Goal: Task Accomplishment & Management: Use online tool/utility

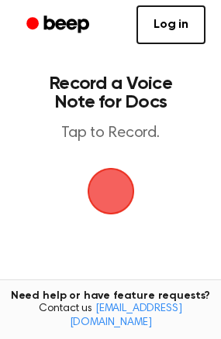
click at [129, 199] on span "button" at bounding box center [110, 192] width 50 height 50
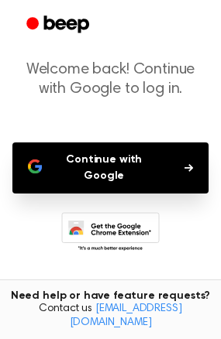
scroll to position [136, 0]
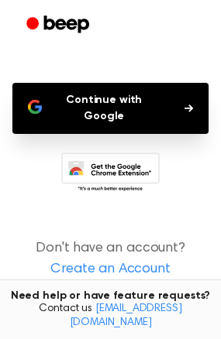
click at [148, 98] on button "Continue with Google" at bounding box center [110, 108] width 196 height 51
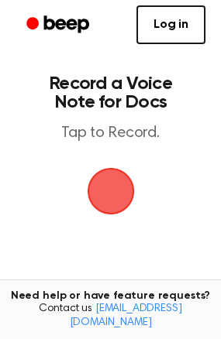
click at [123, 157] on main "Record a Voice Note for Docs Tap to Record. Tired of copying and pasting? Use t…" at bounding box center [110, 236] width 221 height 473
click at [165, 14] on link "Log in" at bounding box center [170, 24] width 69 height 39
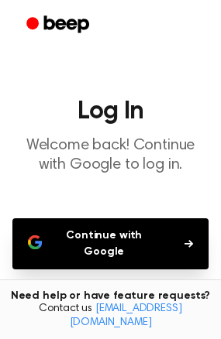
scroll to position [136, 0]
